Goal: Browse casually: Explore the website without a specific task or goal

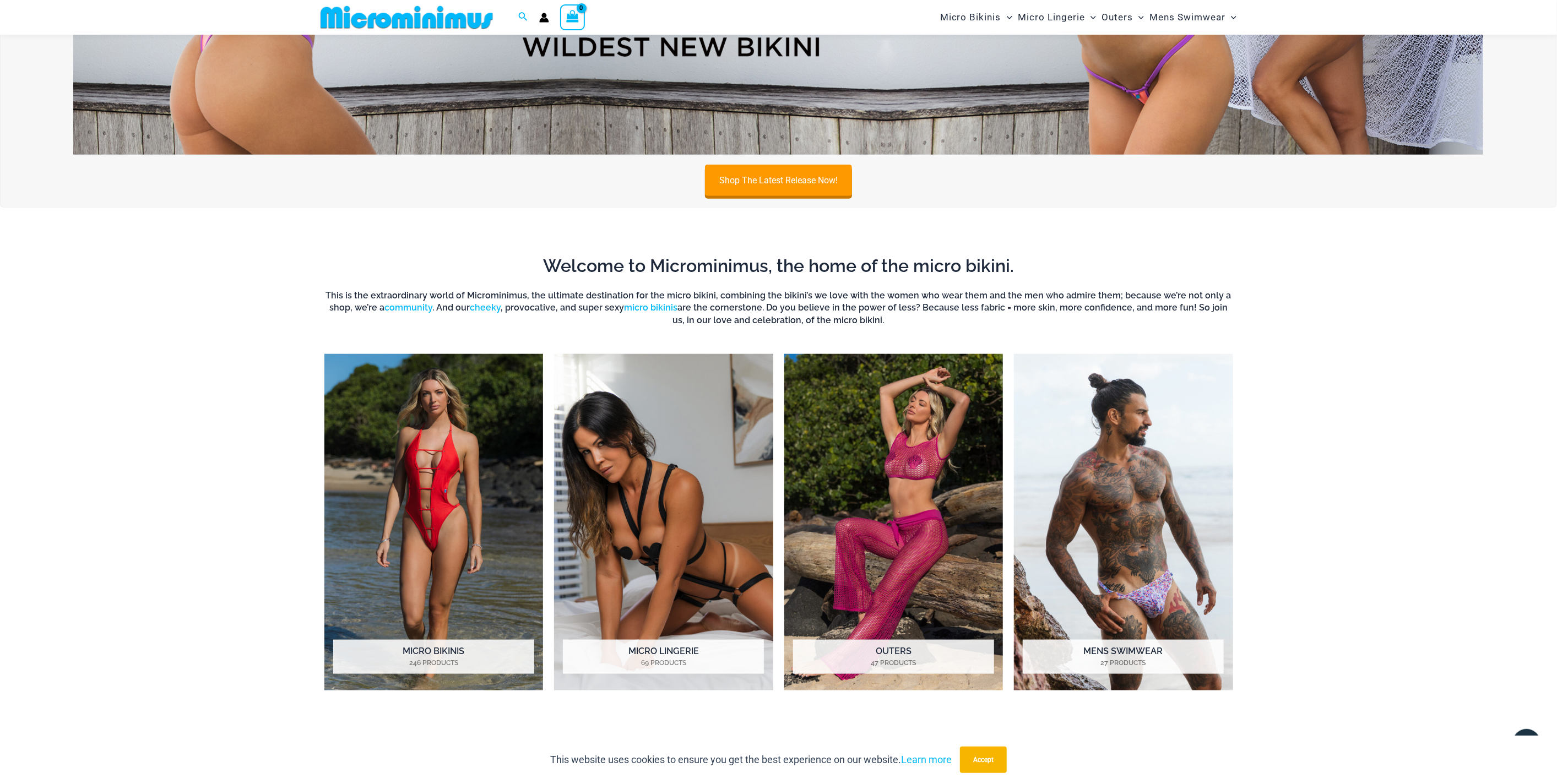
scroll to position [970, 0]
